Goal: Navigation & Orientation: Find specific page/section

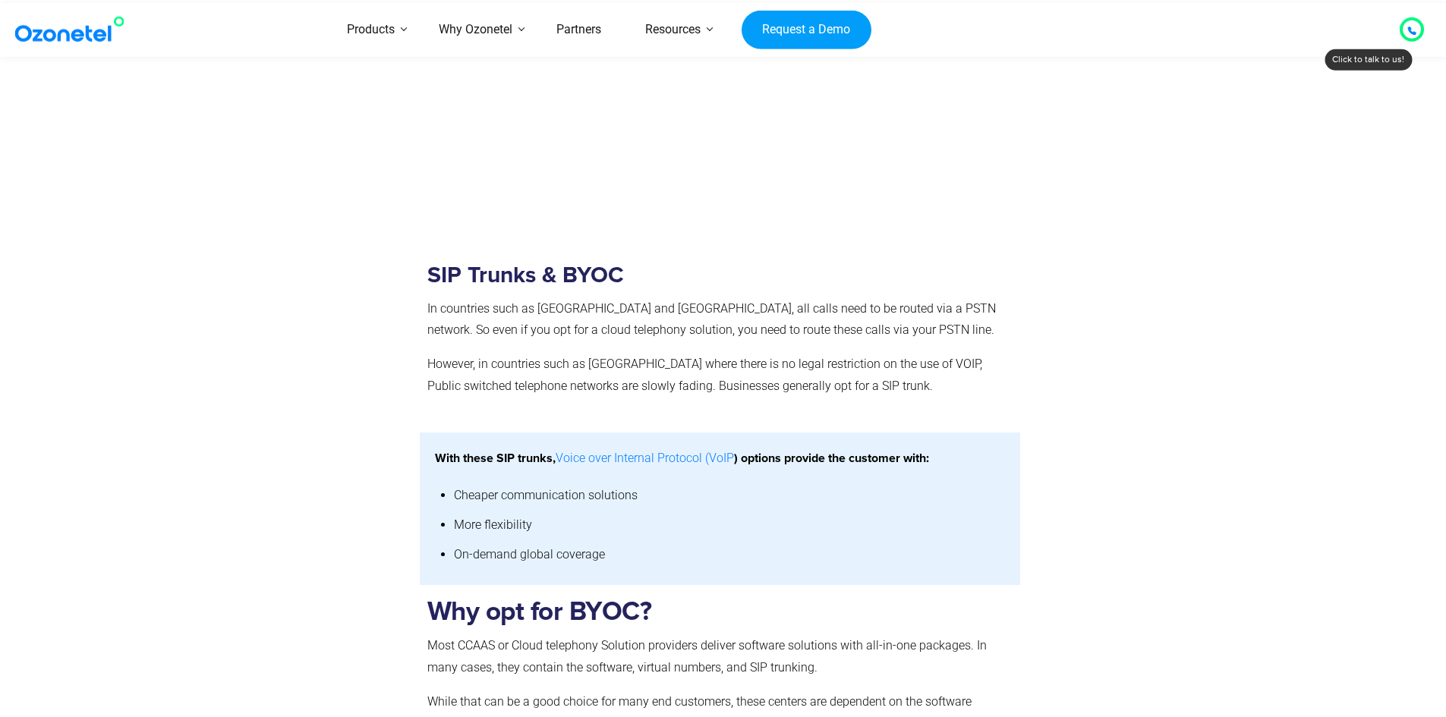
scroll to position [1821, 0]
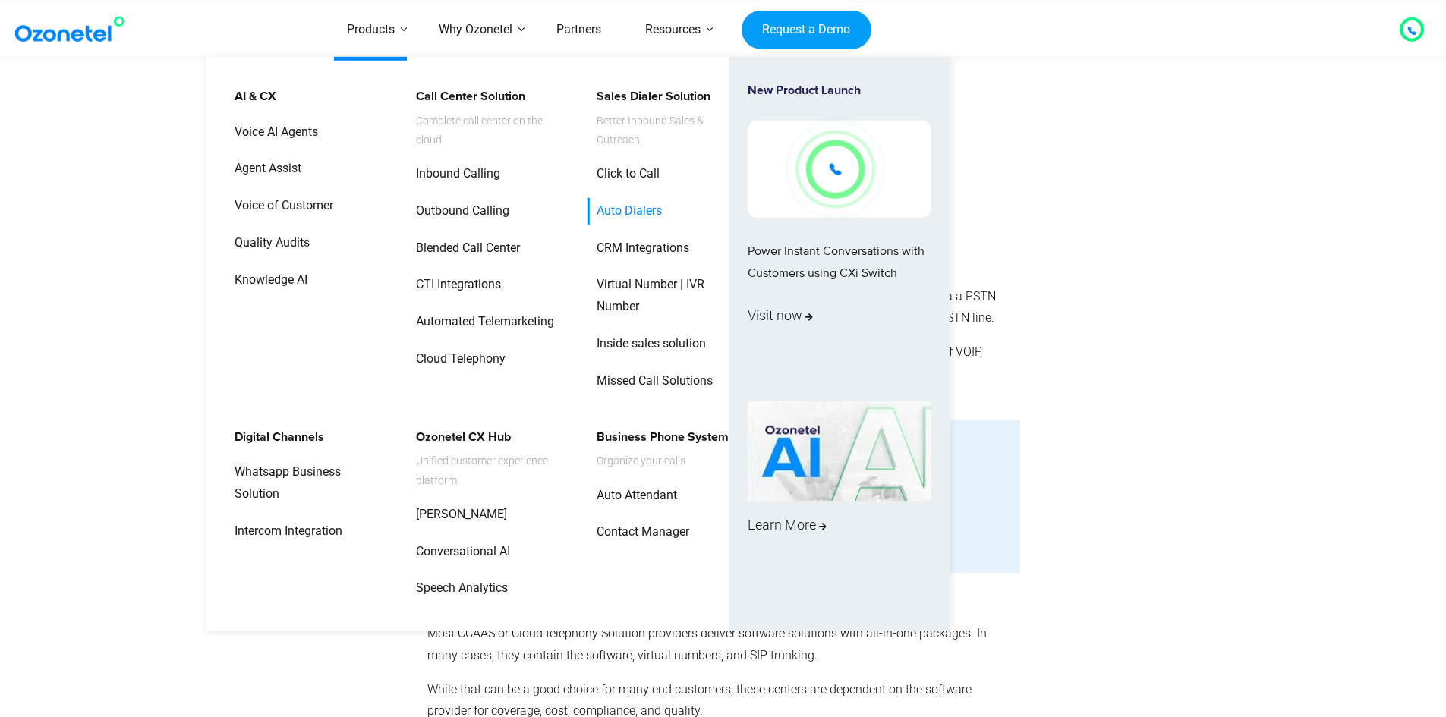
click at [615, 198] on link "Auto Dialers" at bounding box center [625, 211] width 77 height 27
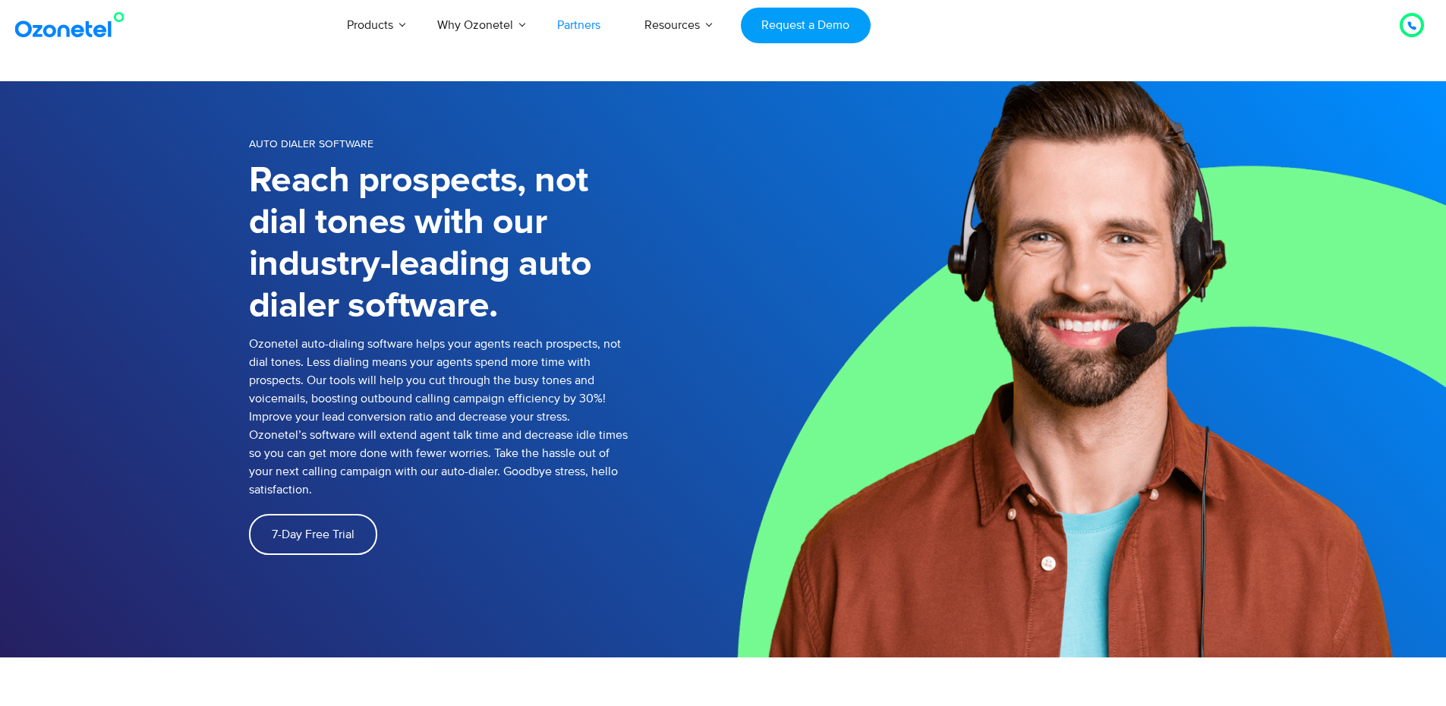
click at [576, 27] on link "Partners" at bounding box center [578, 25] width 87 height 50
